Goal: Find specific page/section: Find specific page/section

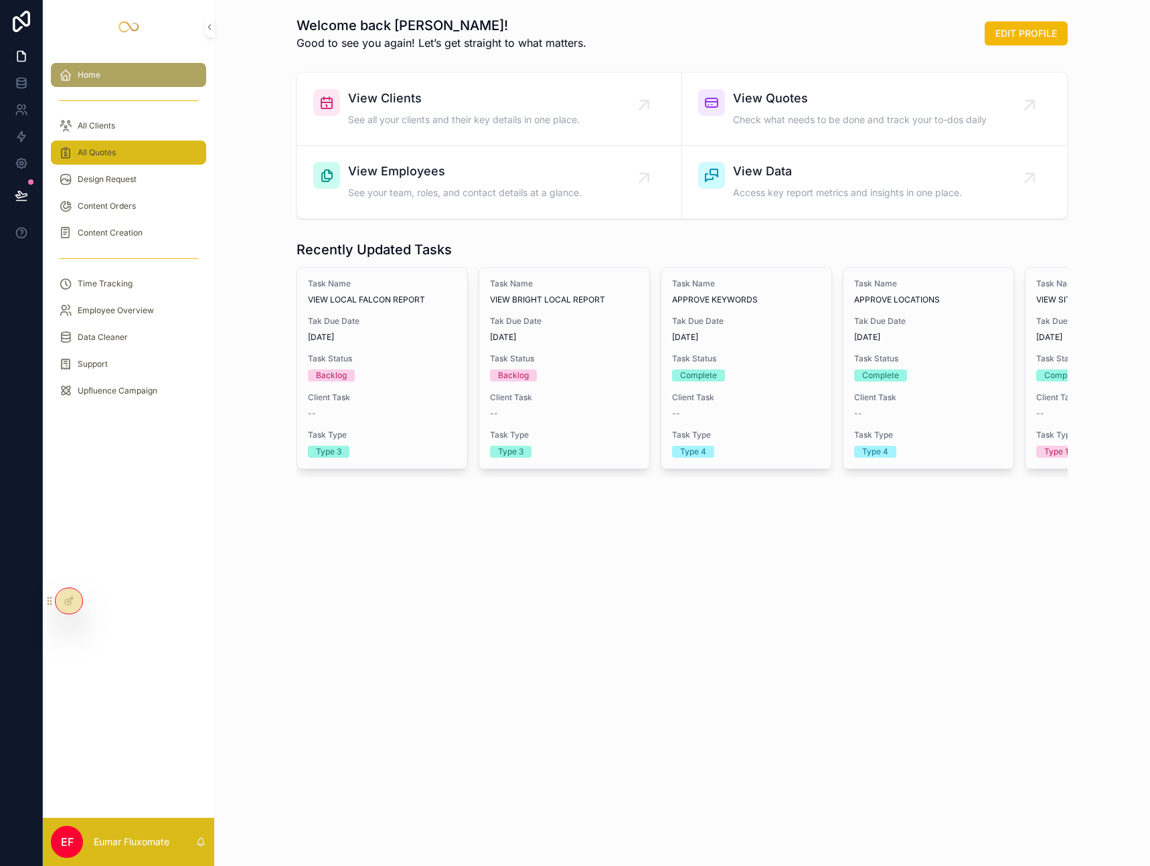
click at [134, 157] on div "All Quotes" at bounding box center [128, 152] width 139 height 21
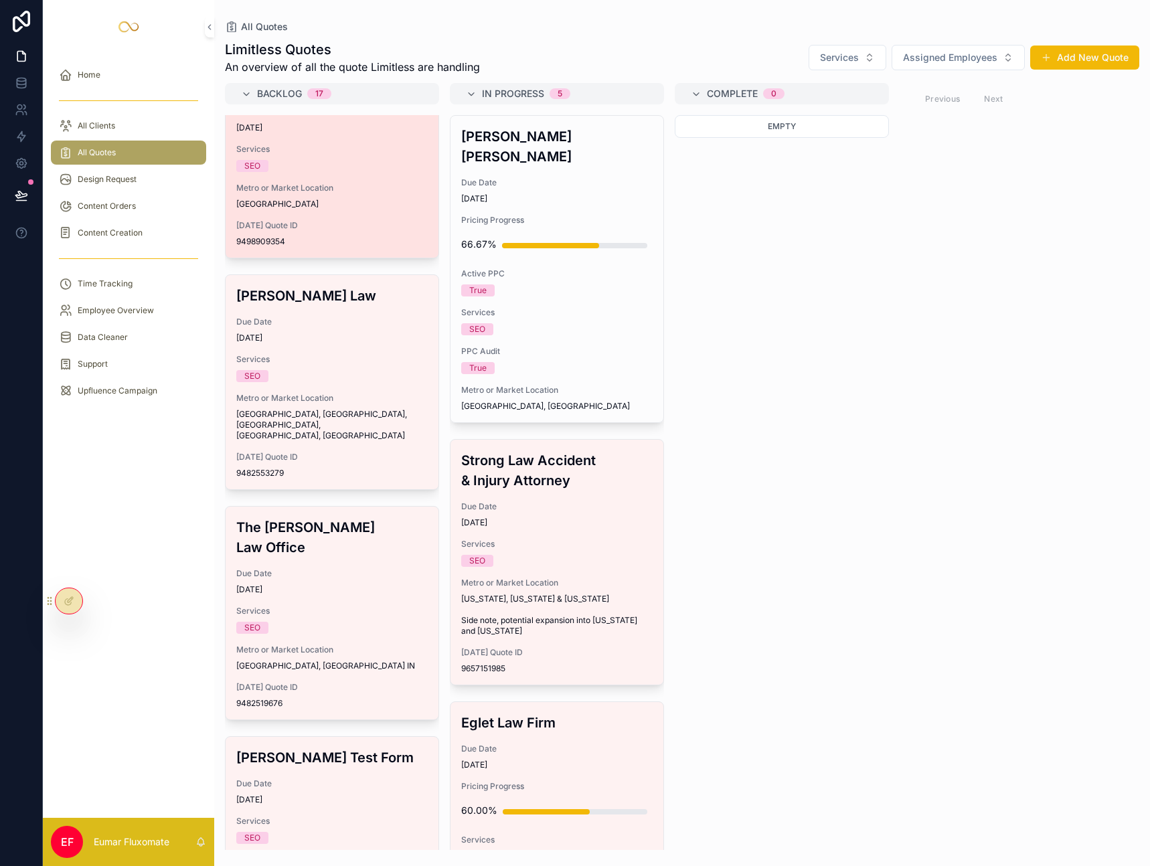
scroll to position [1432, 0]
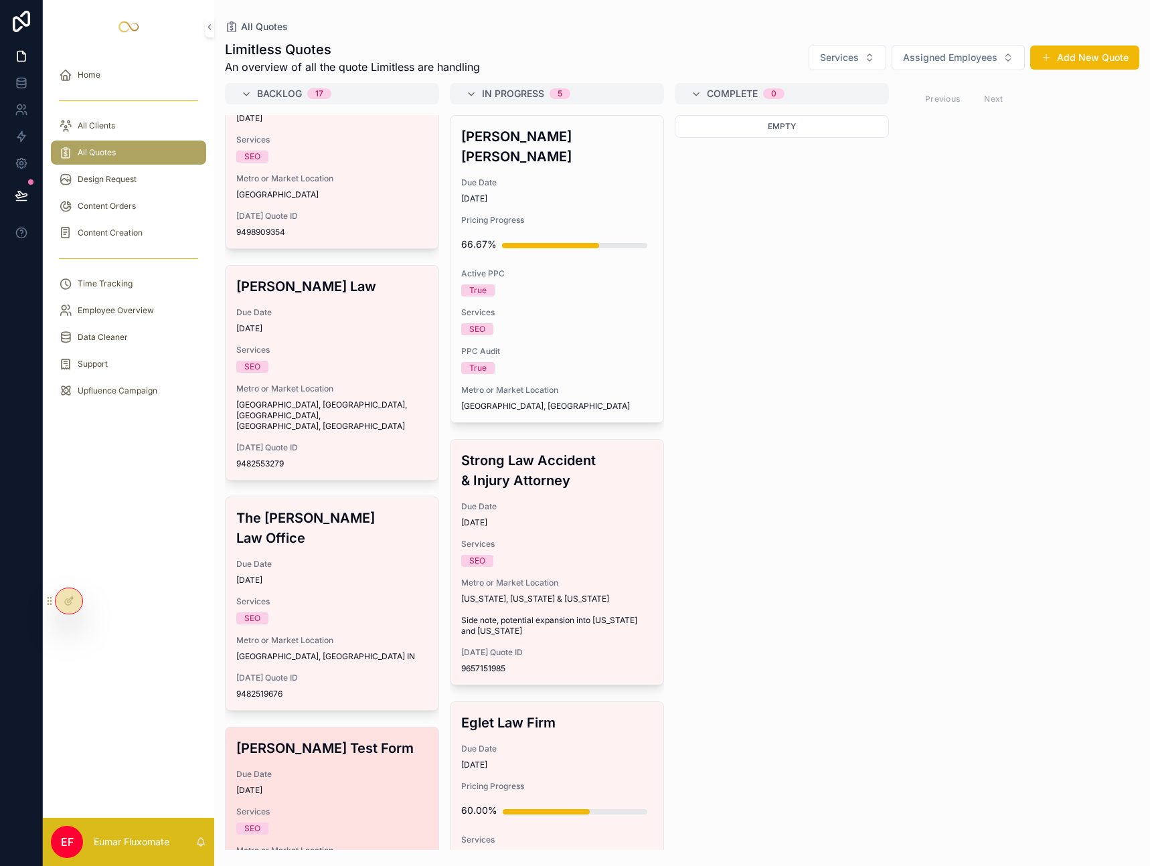
click at [334, 728] on div "Shea Test Form Due Date 6/27/2025 Services SEO Metro or Market Location Test fo…" at bounding box center [332, 824] width 213 height 193
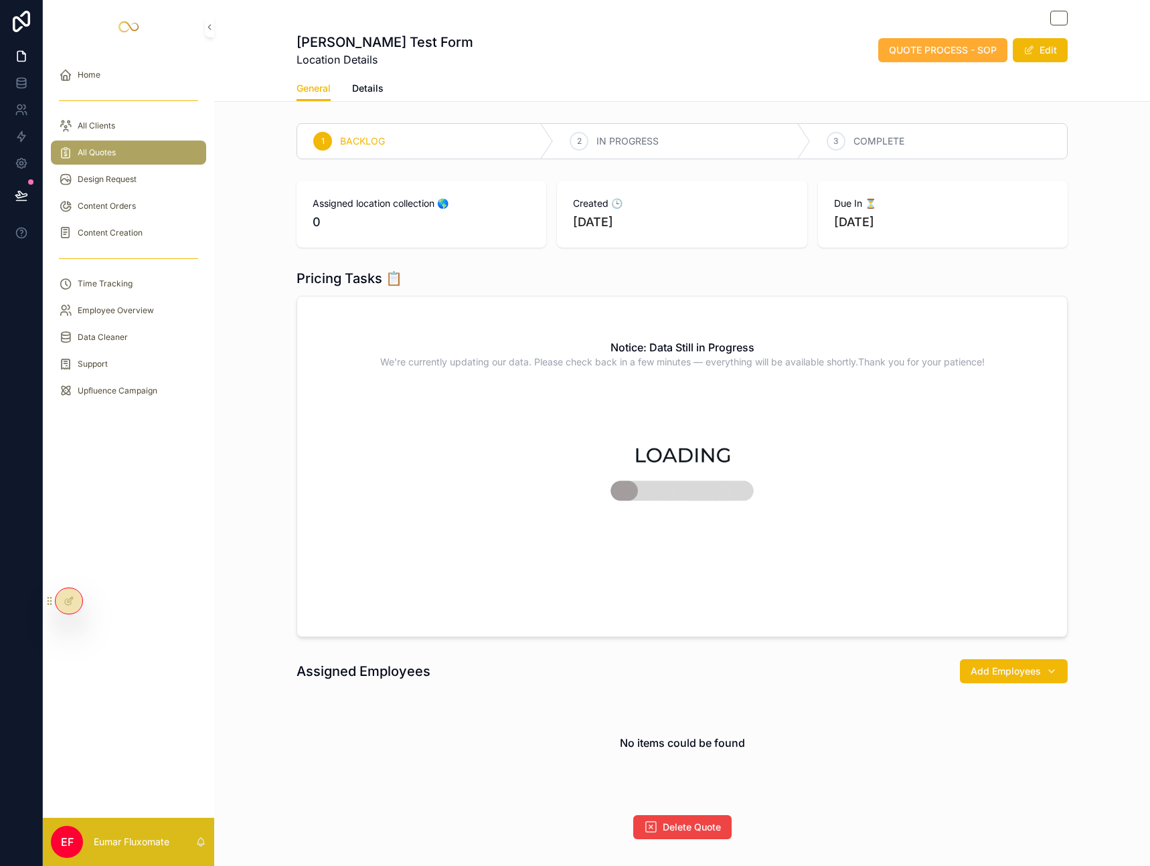
click at [137, 151] on div "All Quotes" at bounding box center [128, 152] width 139 height 21
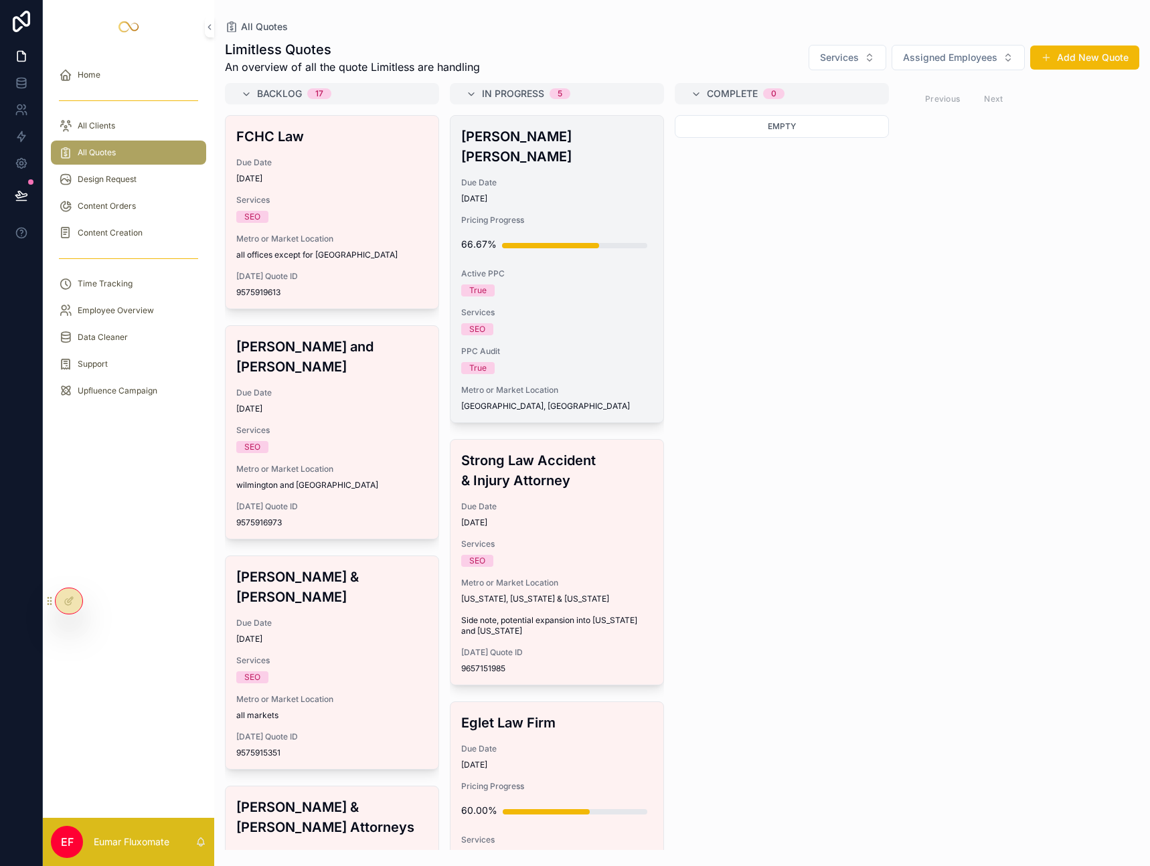
click at [582, 357] on div "John Robin Law Due Date 9/29/2025 Pricing Progress 66.67% Active PPC True Servi…" at bounding box center [556, 269] width 213 height 307
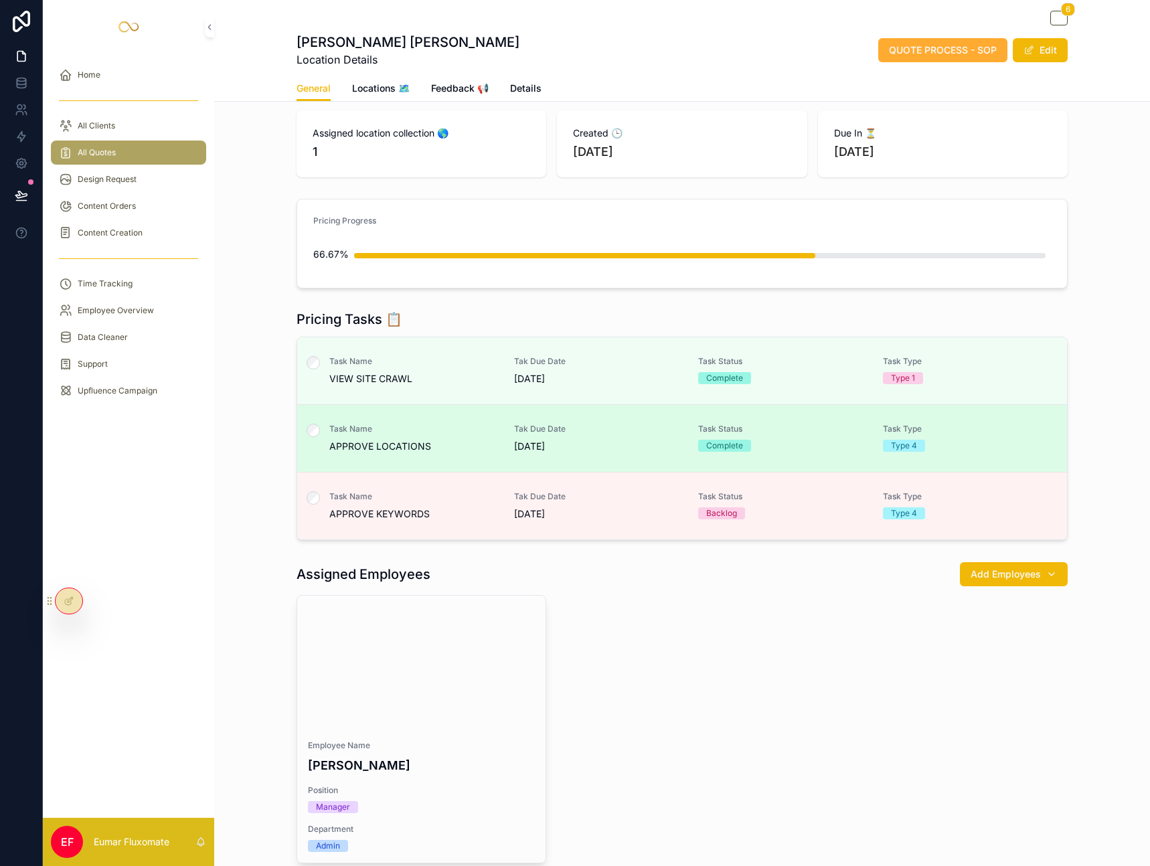
scroll to position [79, 0]
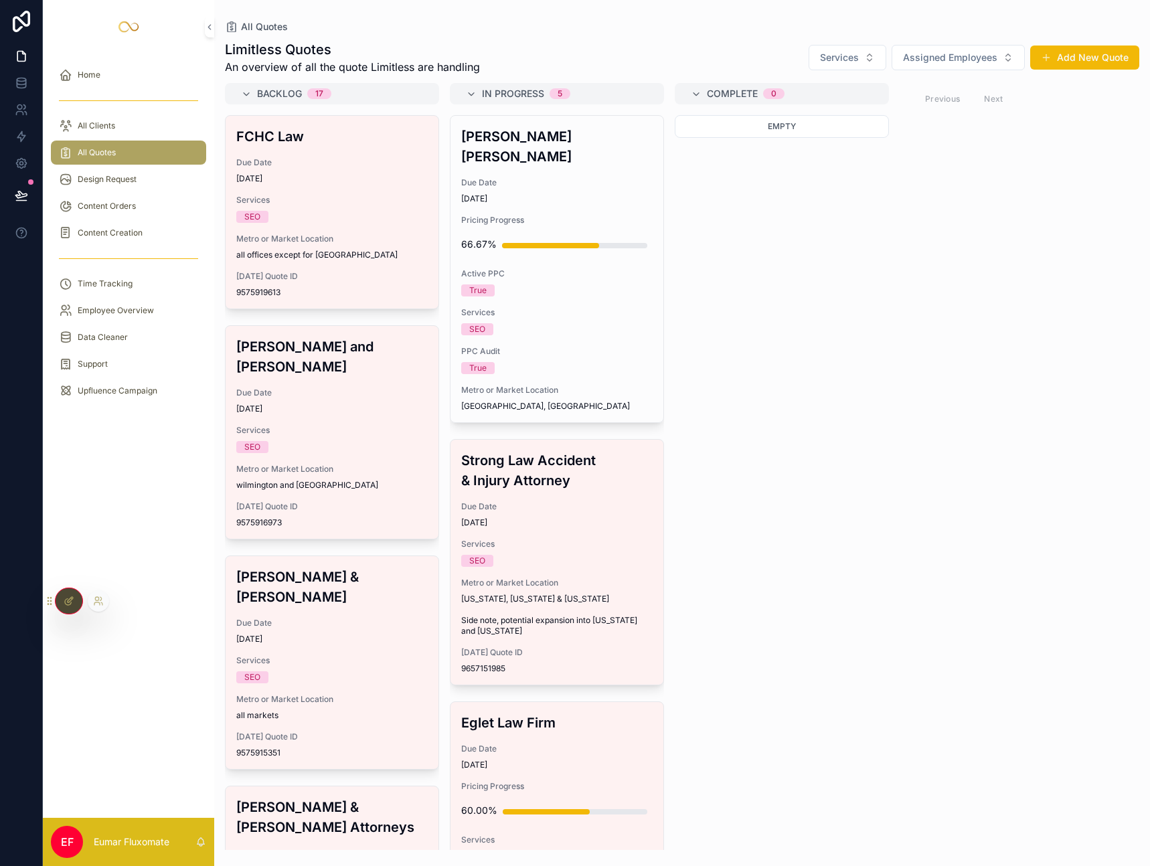
click at [67, 606] on icon at bounding box center [69, 601] width 11 height 11
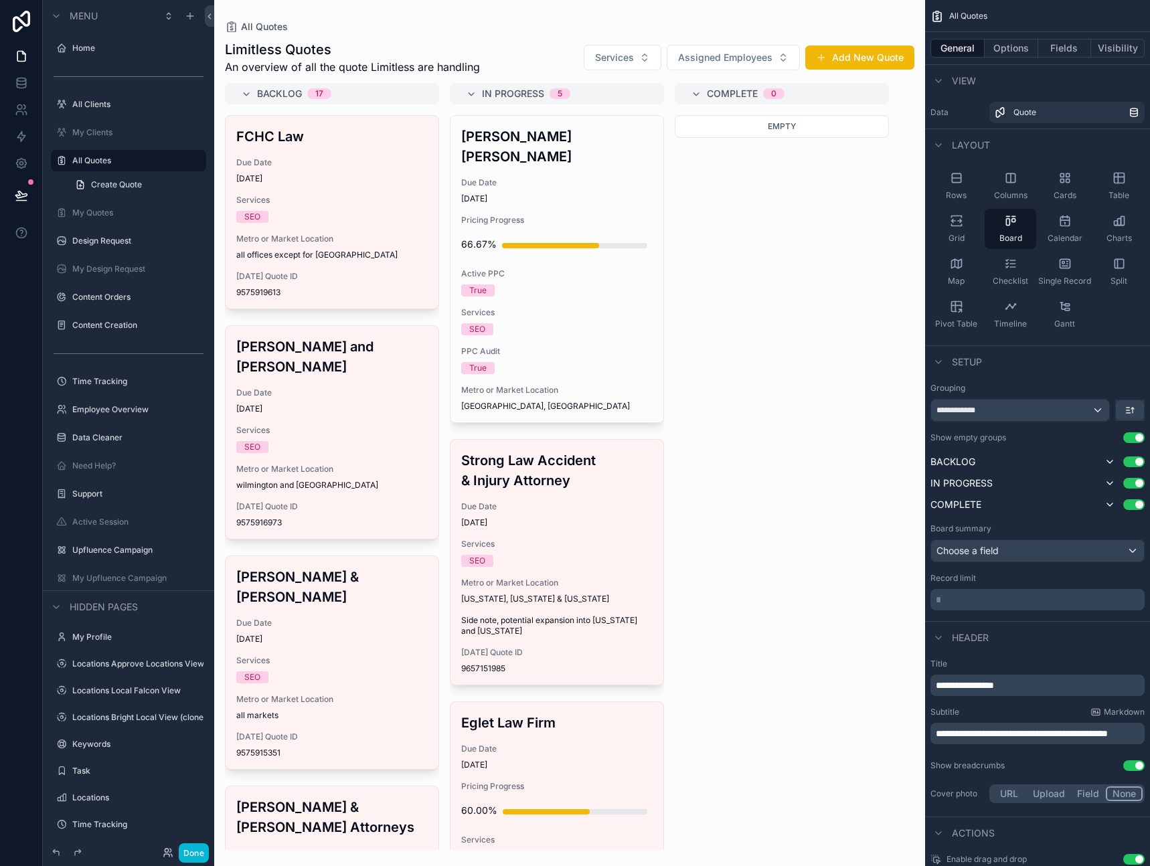
click at [572, 231] on div "scrollable content" at bounding box center [569, 433] width 711 height 866
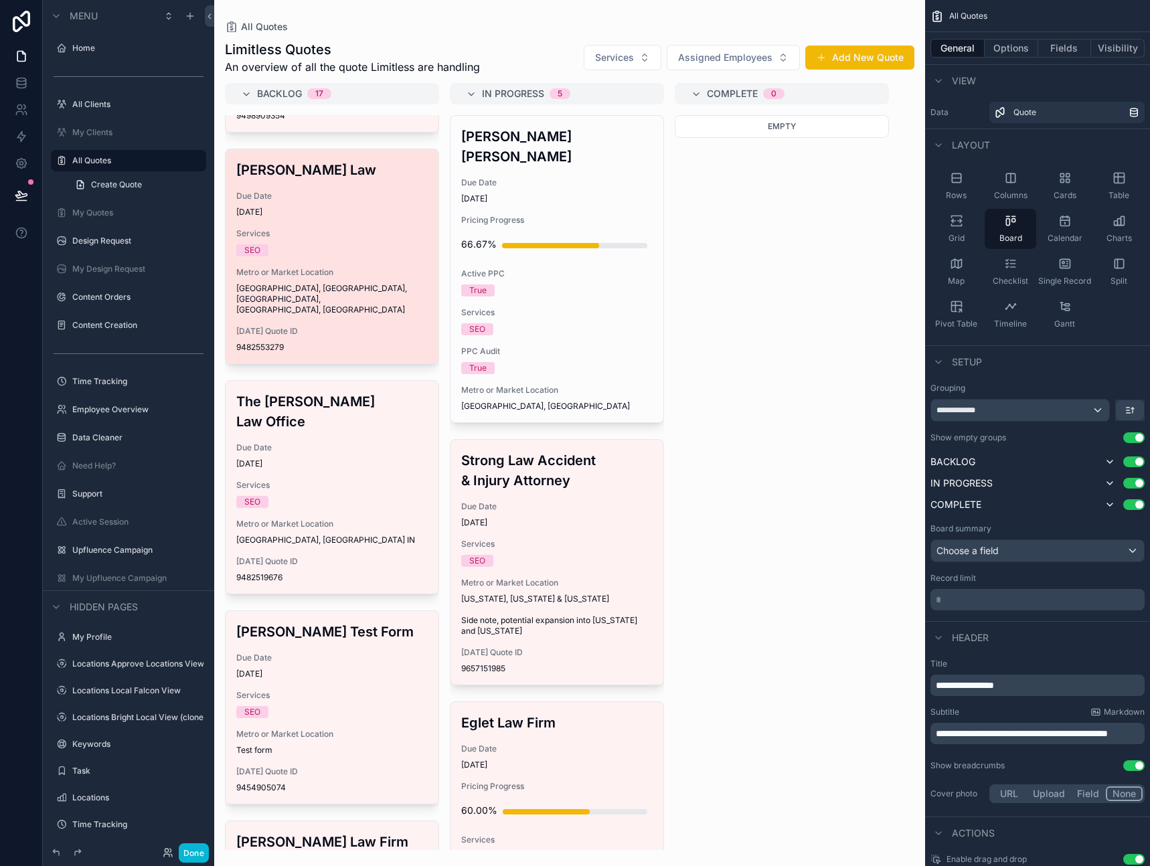
scroll to position [1574, 0]
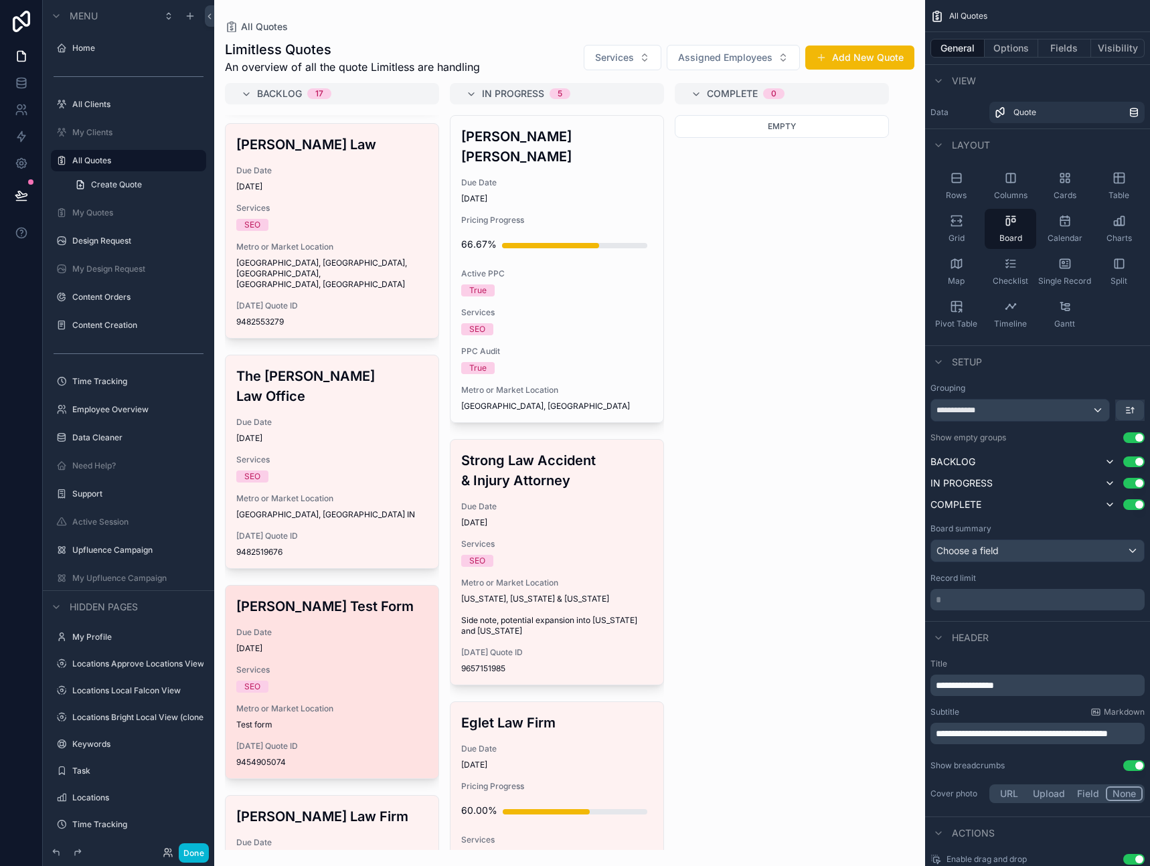
click at [357, 596] on h3 "Shea Test Form" at bounding box center [331, 606] width 191 height 20
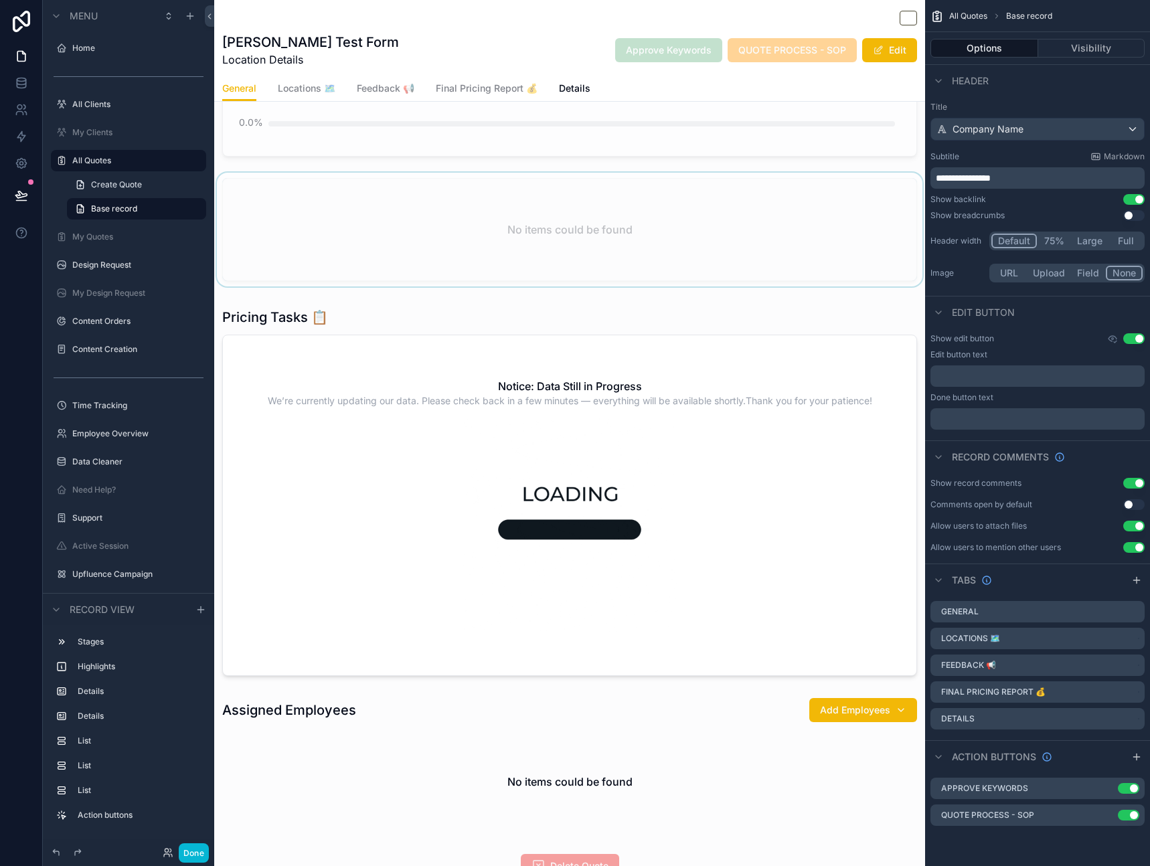
scroll to position [266, 0]
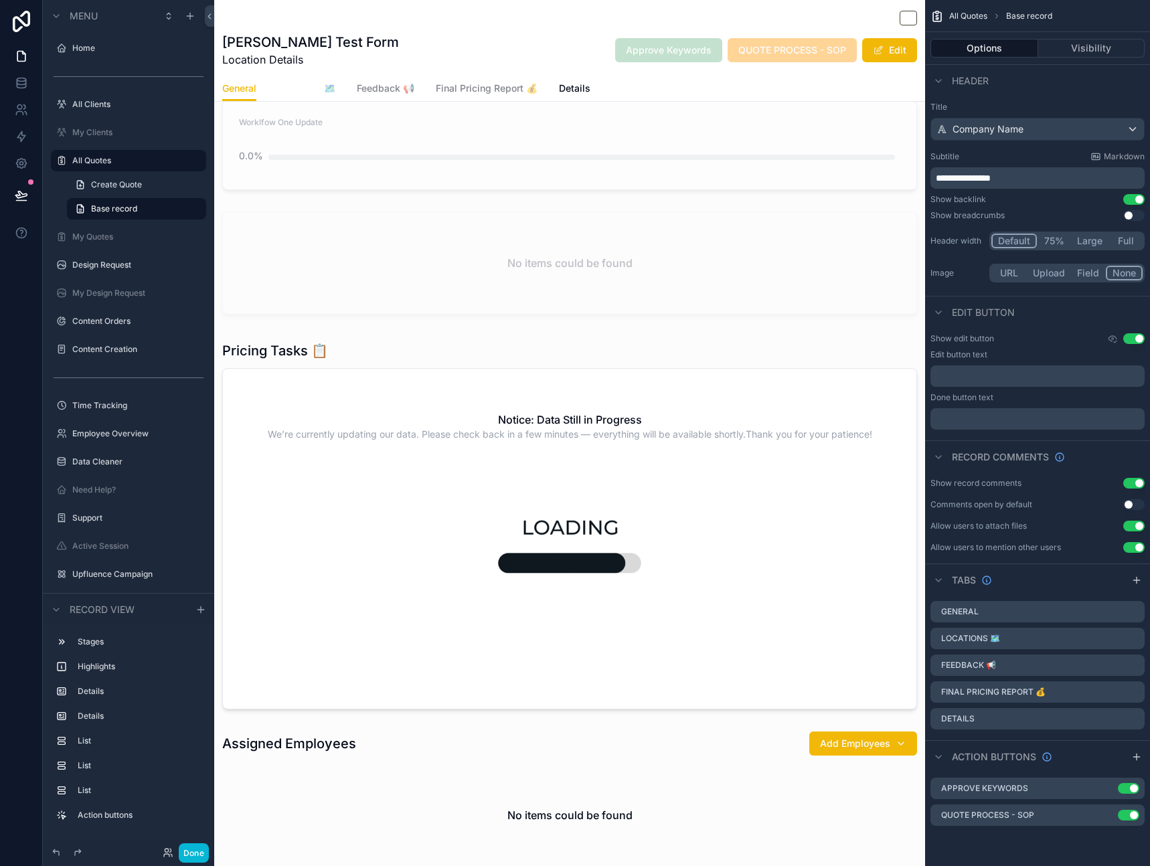
click at [302, 92] on span "Locations 🗺" at bounding box center [307, 88] width 58 height 13
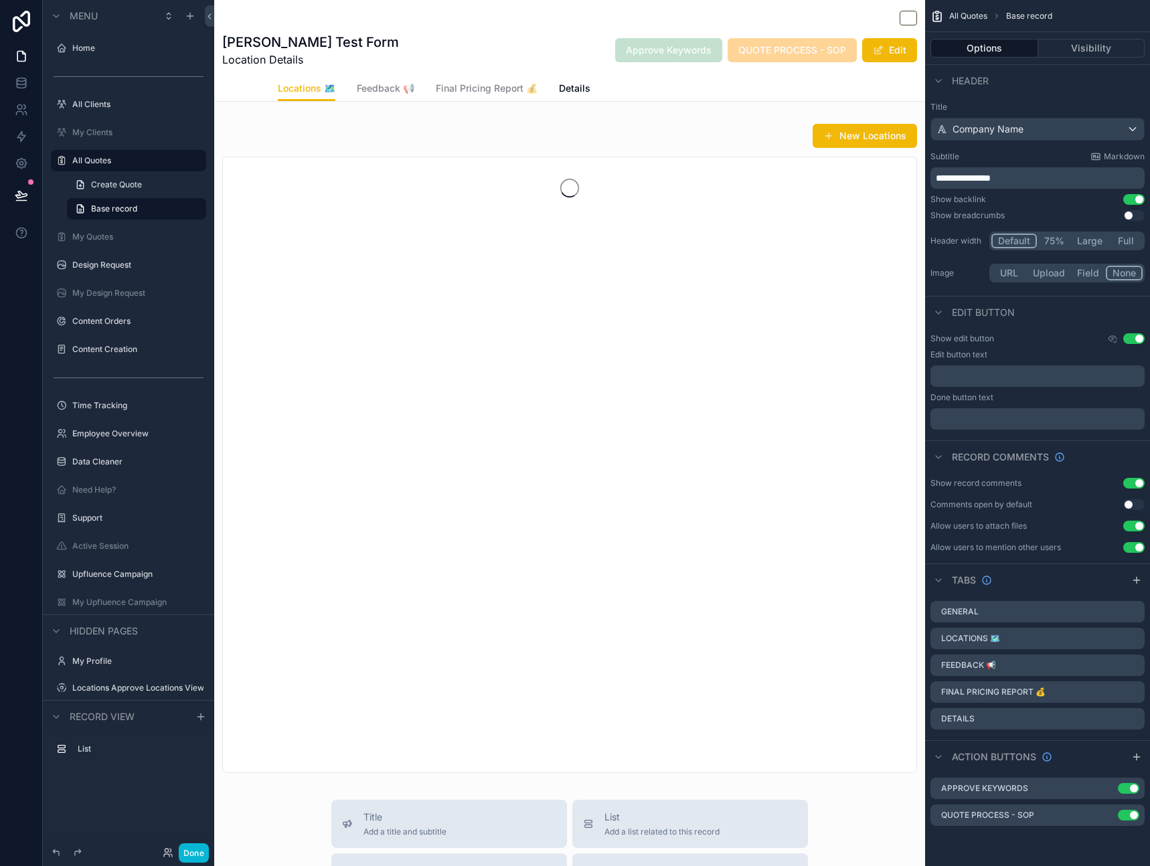
click at [242, 89] on span "General" at bounding box center [239, 88] width 34 height 13
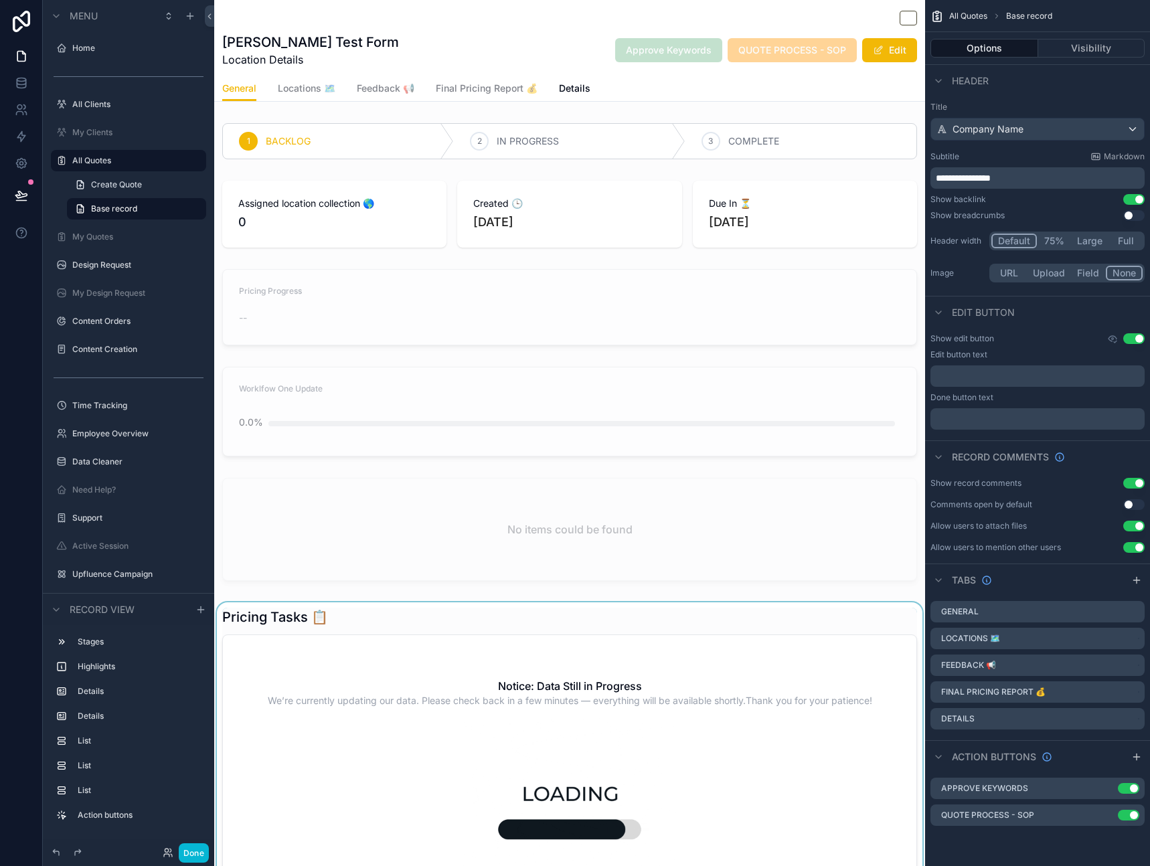
click at [467, 718] on div "scrollable content" at bounding box center [569, 791] width 711 height 379
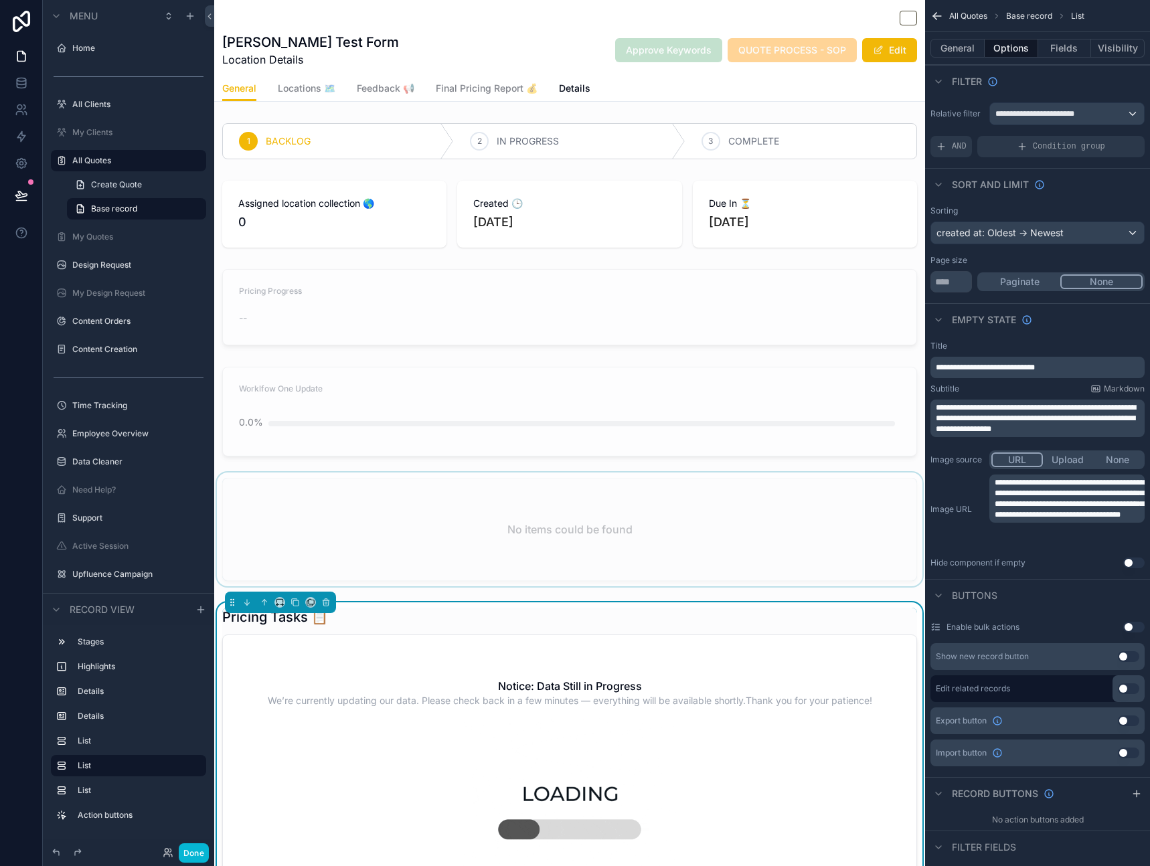
click at [515, 532] on div "scrollable content" at bounding box center [569, 532] width 711 height 119
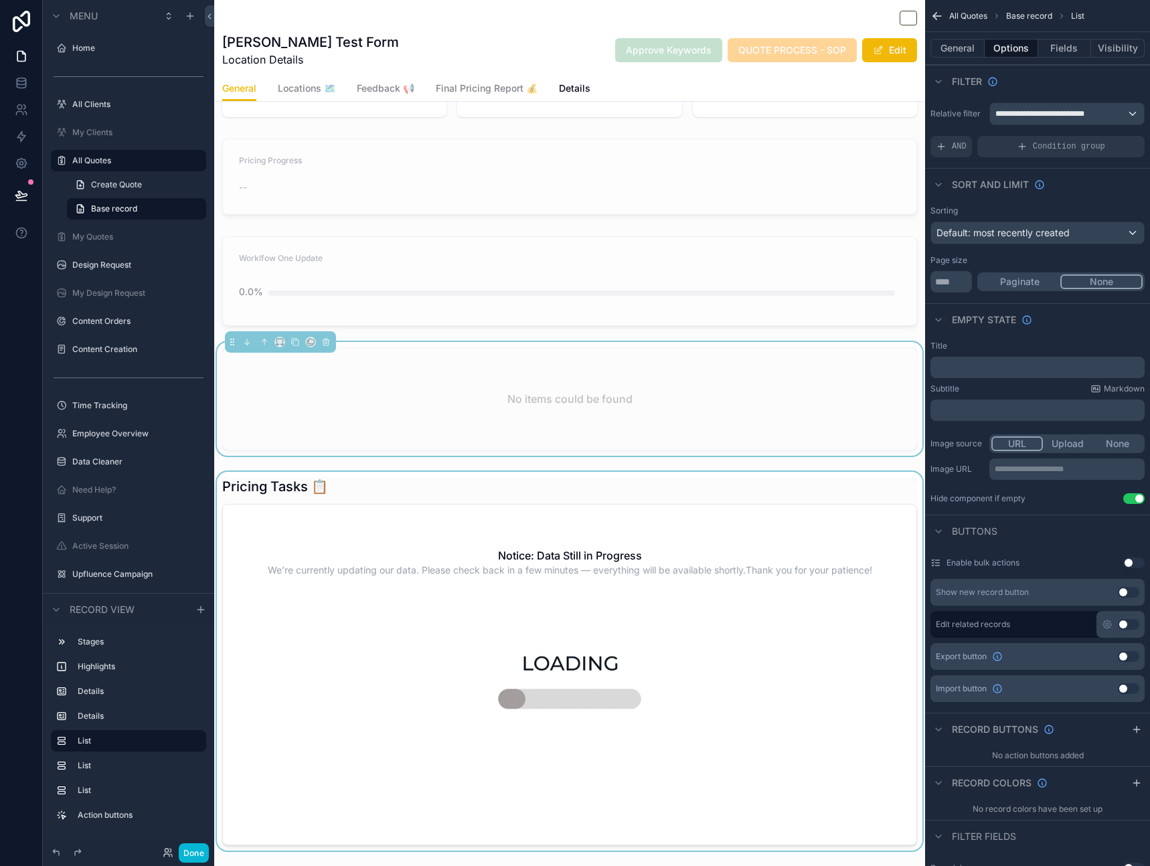
scroll to position [248, 0]
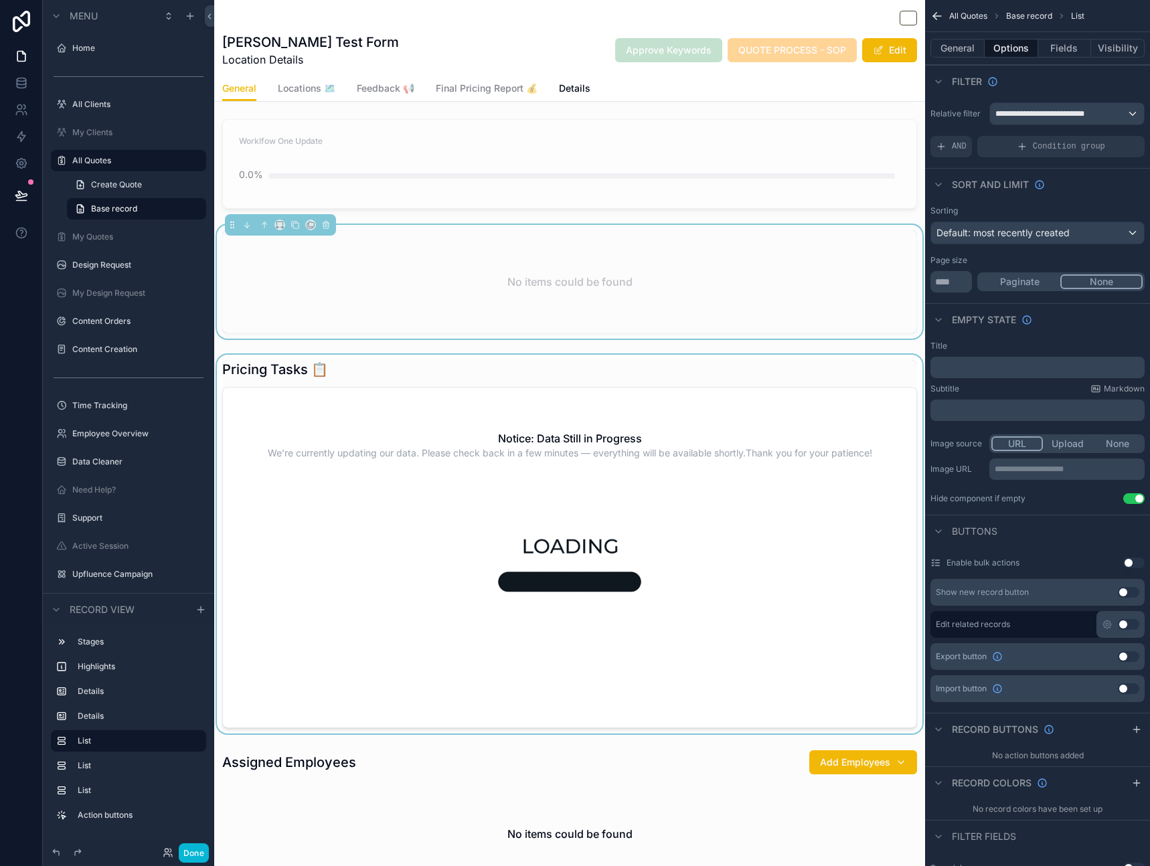
click at [642, 559] on div "scrollable content" at bounding box center [569, 544] width 711 height 379
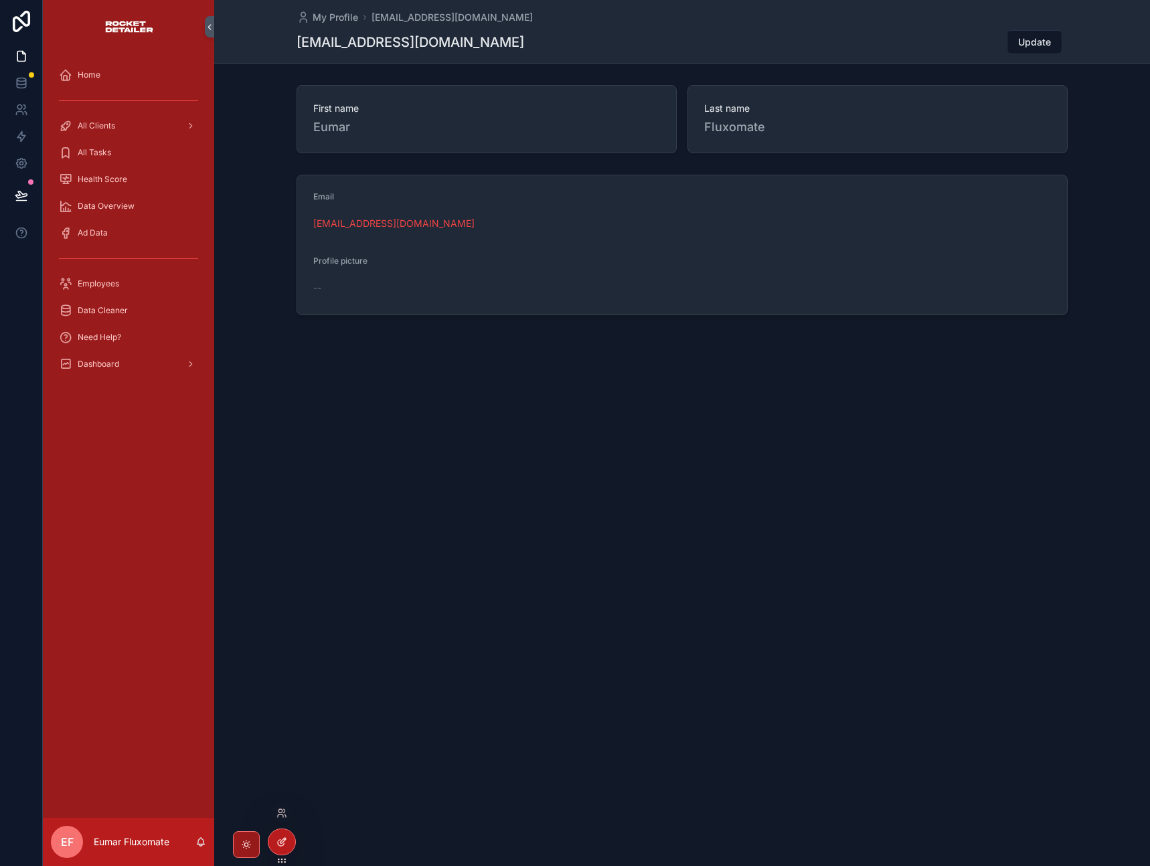
click at [281, 841] on icon at bounding box center [281, 842] width 11 height 11
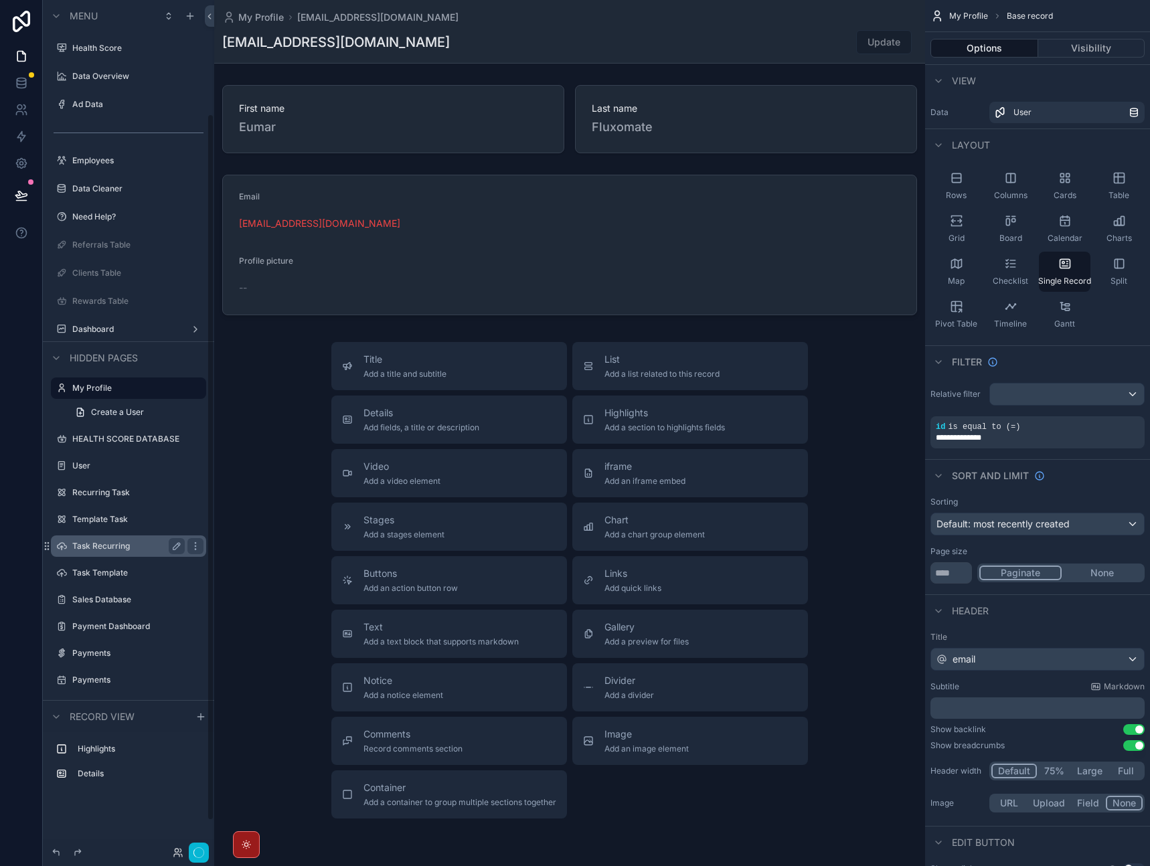
scroll to position [171, 0]
click at [145, 627] on label "Payment Dashboard" at bounding box center [125, 624] width 107 height 11
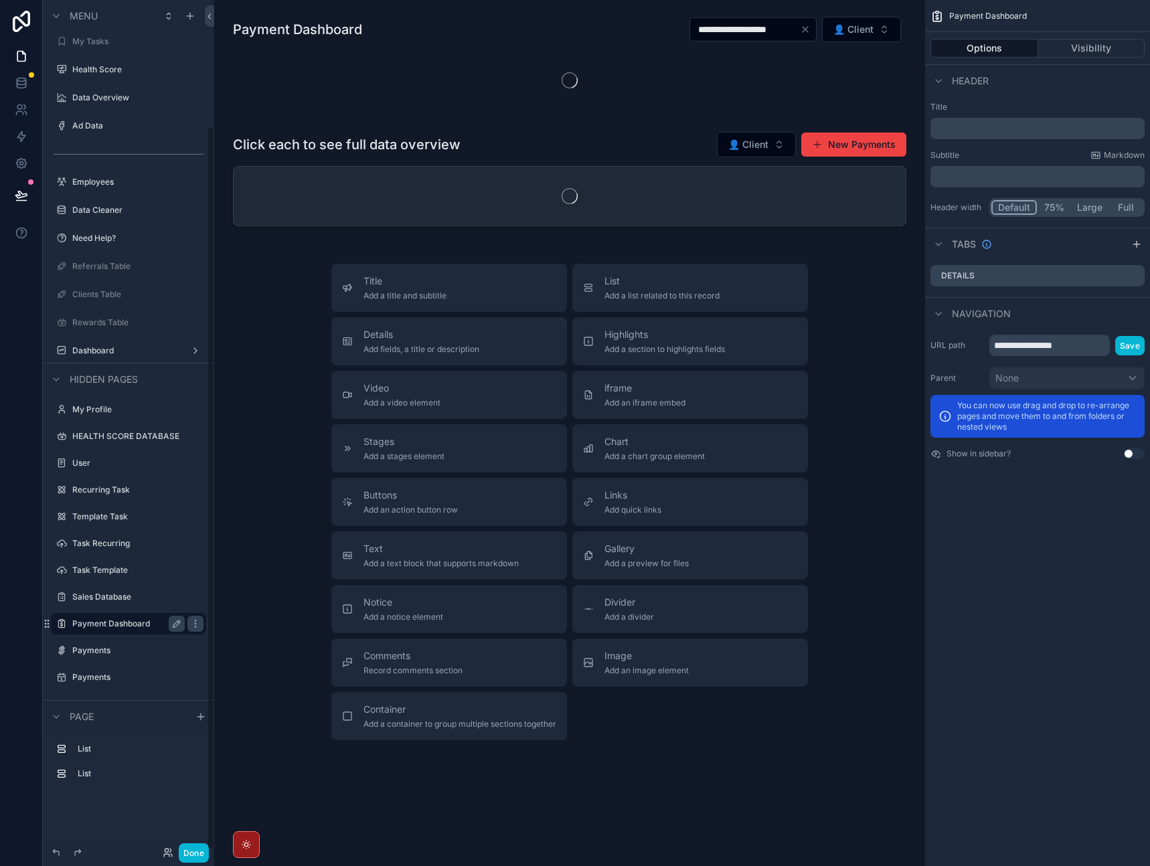
scroll to position [147, 0]
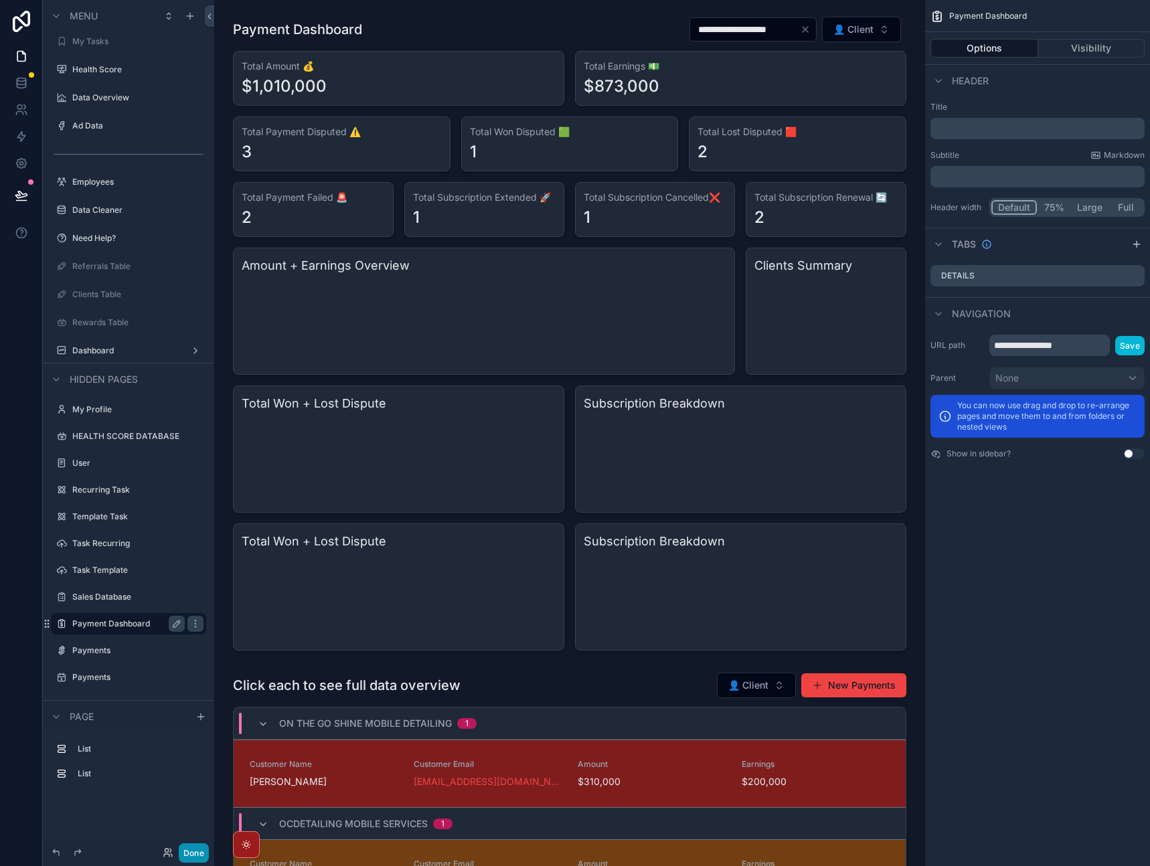
click at [200, 852] on button "Done" at bounding box center [194, 852] width 30 height 19
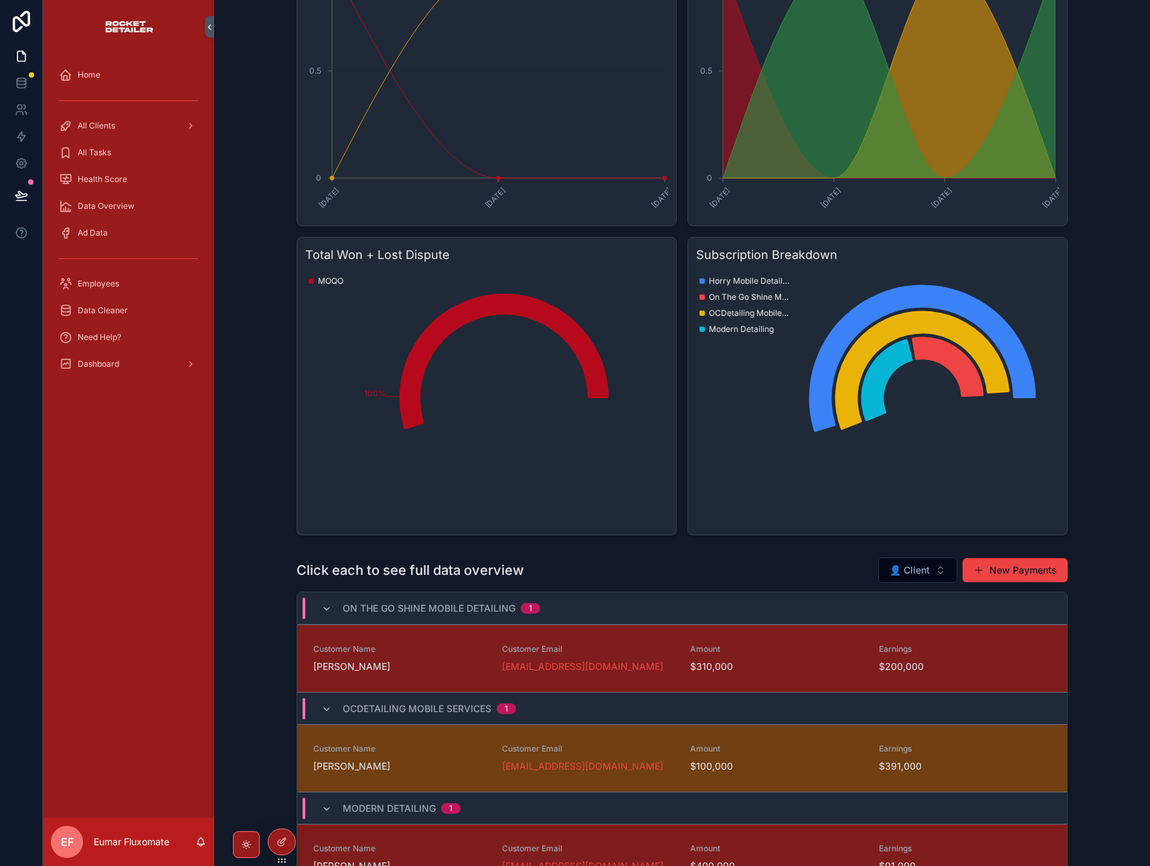
scroll to position [752, 0]
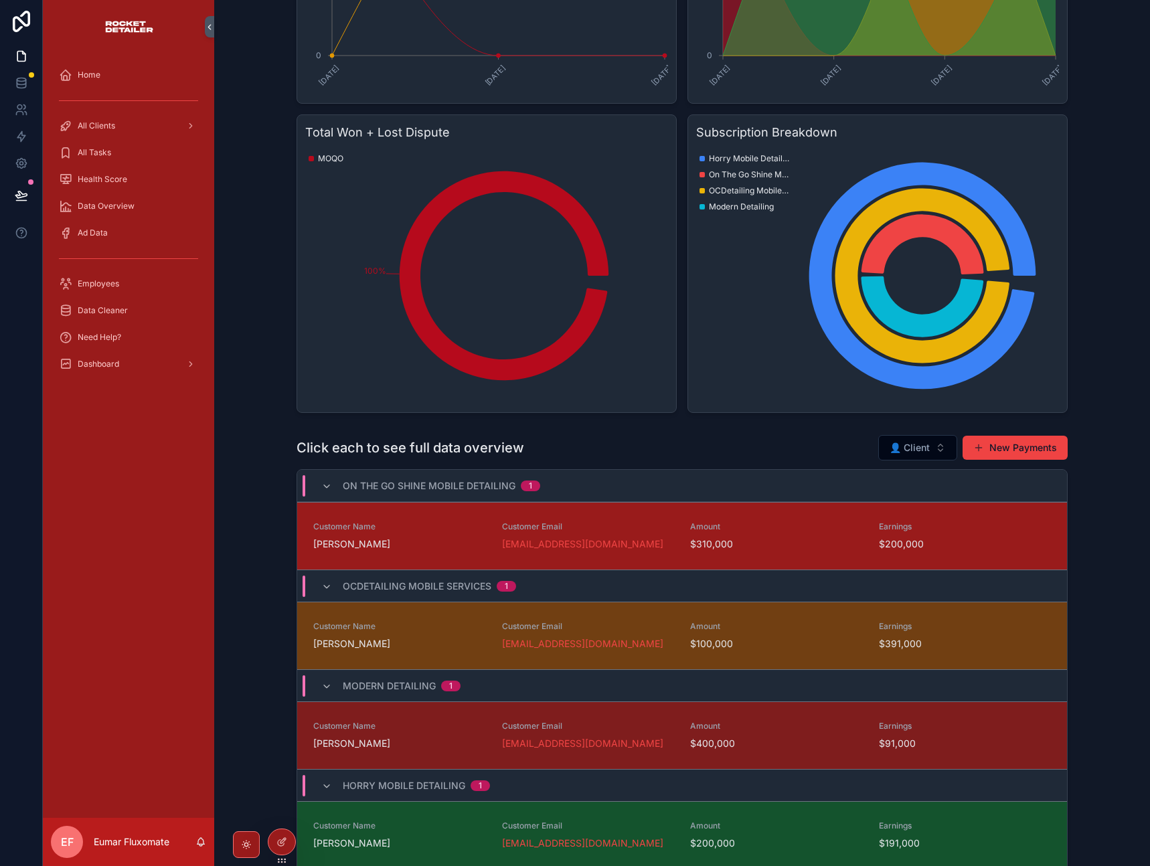
click at [420, 530] on span "Customer Name" at bounding box center [399, 526] width 173 height 11
